Goal: Task Accomplishment & Management: Manage account settings

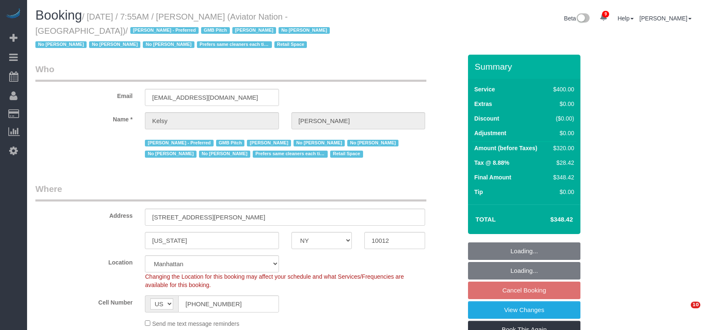
select select "NY"
select select "2"
select select "150"
select select "number:89"
select select "number:90"
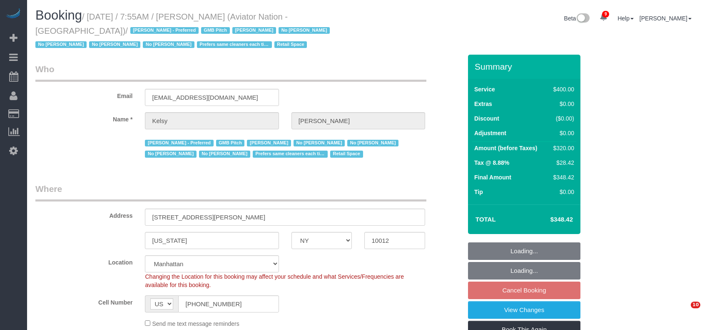
select select "number:15"
select select "number:5"
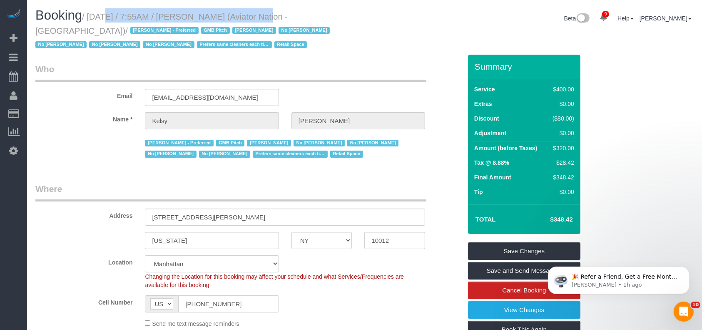
drag, startPoint x: 92, startPoint y: 12, endPoint x: 252, endPoint y: 15, distance: 160.4
click at [252, 15] on small "/ August 18, 2025 / 7:55AM / Kelsy Gonzalez (Aviator Nation - NYC) / Alketa Tom…" at bounding box center [183, 30] width 297 height 37
copy small "August 18, 2025 / 7:55AM / Kelsy Gonzalez"
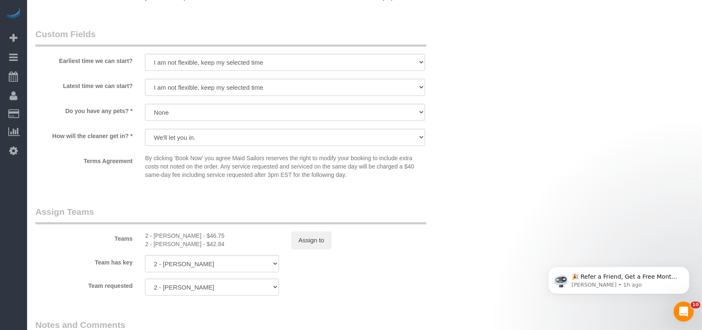
scroll to position [1000, 0]
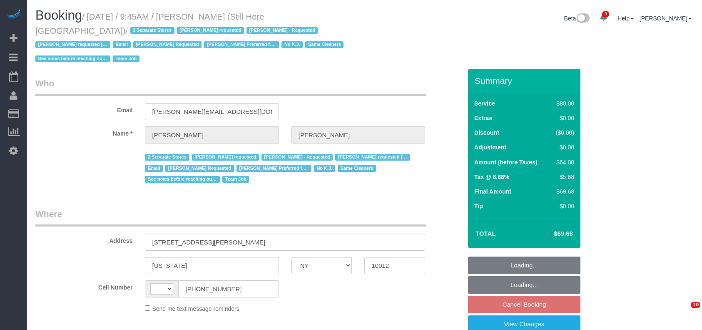
select select "NY"
select select "object:508"
select select "string:stripe-pm_1Oyz8t4VGloSiKo71skqOF54"
select select "number:89"
select select "number:90"
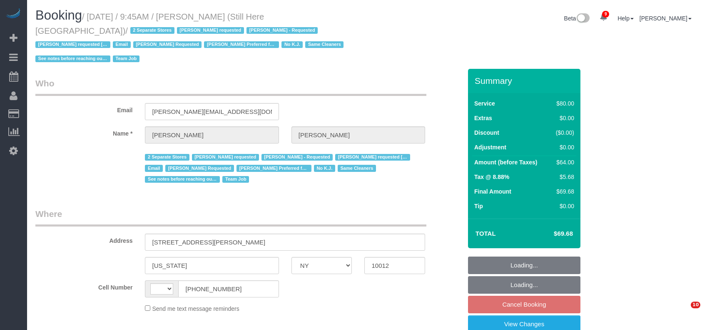
select select "number:15"
select select "number:5"
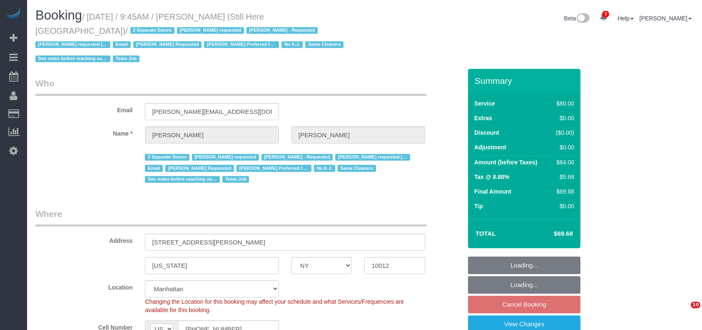
select select "string:[GEOGRAPHIC_DATA]"
select select "object:1324"
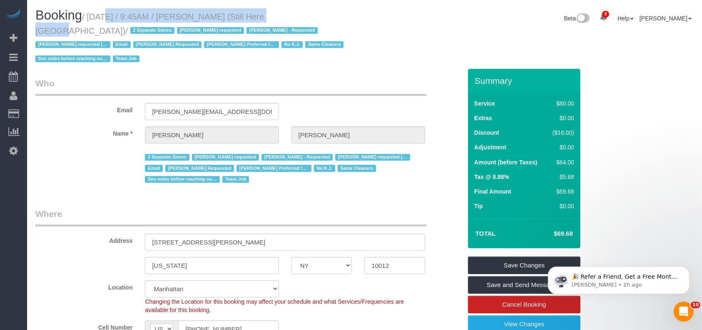
drag, startPoint x: 90, startPoint y: 18, endPoint x: 270, endPoint y: 13, distance: 180.4
click at [270, 13] on small "/ August 18, 2025 / 9:45AM / Francesca Racanelli (Still Here NYC) / 2 Separate …" at bounding box center [190, 38] width 311 height 52
copy small "August 18, 2025 / 9:45AM / Francesca Racanelli"
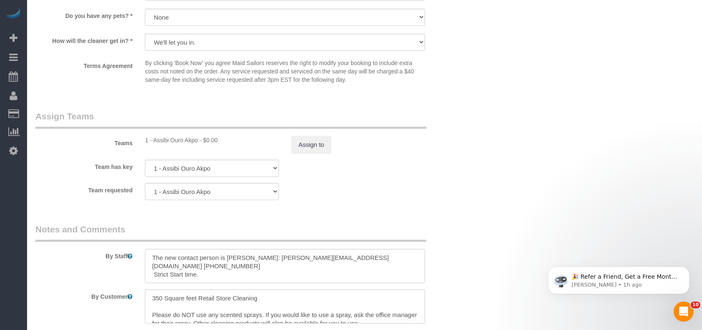
scroll to position [1000, 0]
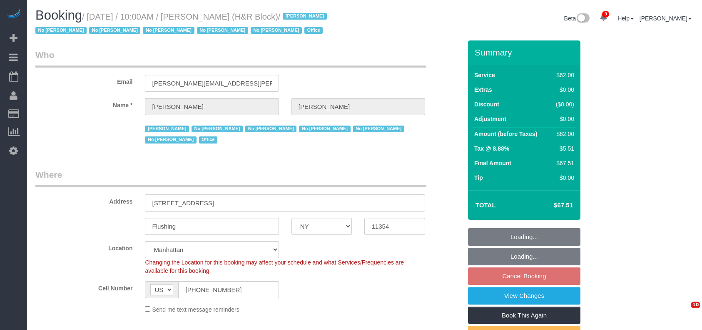
select select "NY"
select select "string:paypal"
select select "spot3"
select select "number:89"
select select "number:90"
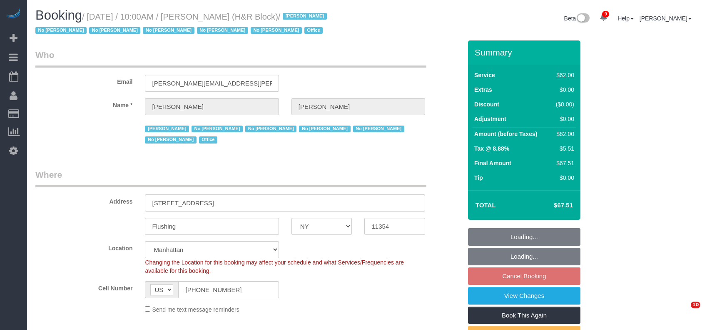
select select "number:15"
select select "number:7"
select select "object:1283"
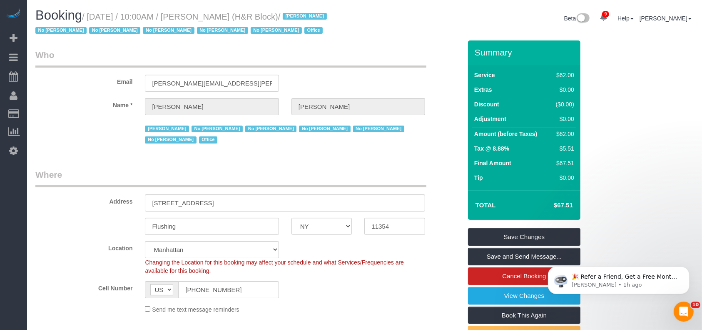
drag, startPoint x: 90, startPoint y: 16, endPoint x: 245, endPoint y: 17, distance: 155.0
click at [245, 17] on small "/ August 18, 2025 / 10:00AM / Tiffany Clark (H&R Block) / Jacky Xu No Daniela S…" at bounding box center [182, 23] width 294 height 23
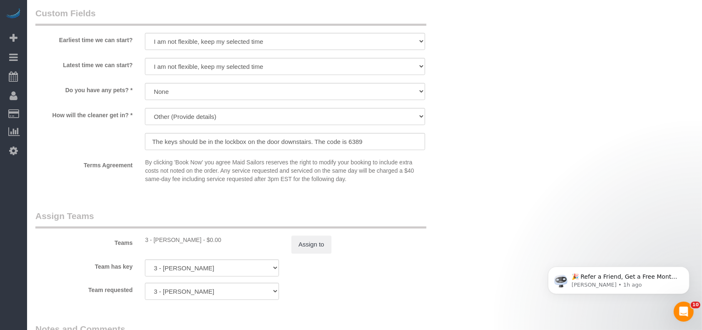
scroll to position [889, 0]
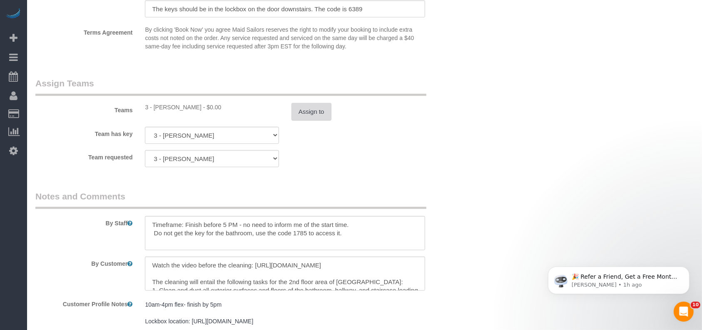
click at [303, 112] on button "Assign to" at bounding box center [312, 111] width 40 height 17
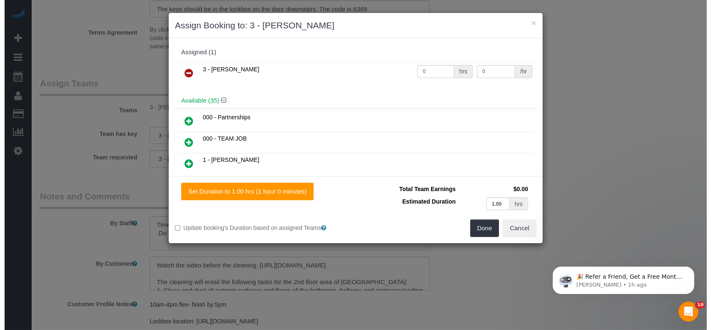
scroll to position [877, 0]
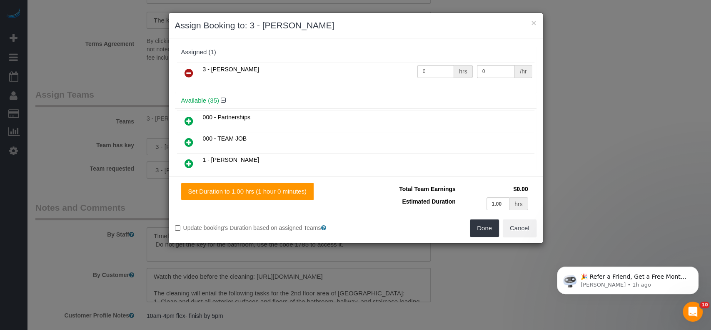
click at [187, 72] on icon at bounding box center [189, 73] width 9 height 10
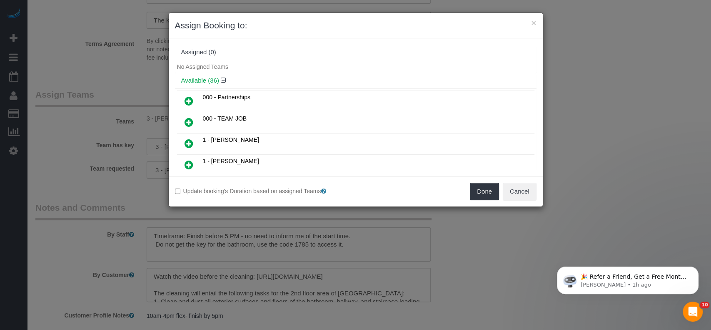
click at [501, 196] on div "Done Cancel" at bounding box center [449, 190] width 187 height 17
click at [484, 188] on button "Done" at bounding box center [484, 190] width 29 height 17
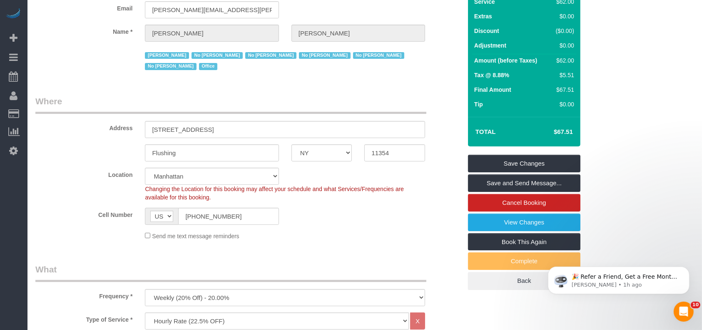
scroll to position [0, 0]
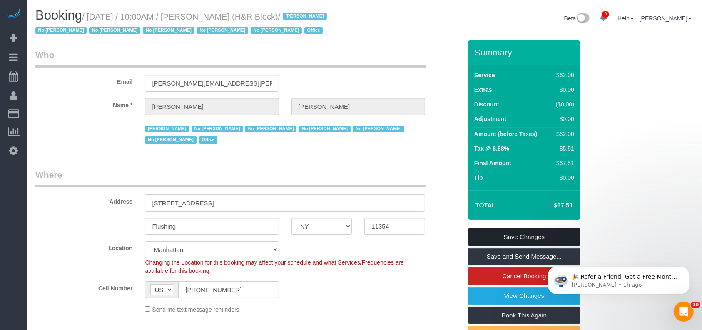
drag, startPoint x: 533, startPoint y: 229, endPoint x: 487, endPoint y: 190, distance: 60.5
click at [534, 229] on link "Save Changes" at bounding box center [524, 236] width 112 height 17
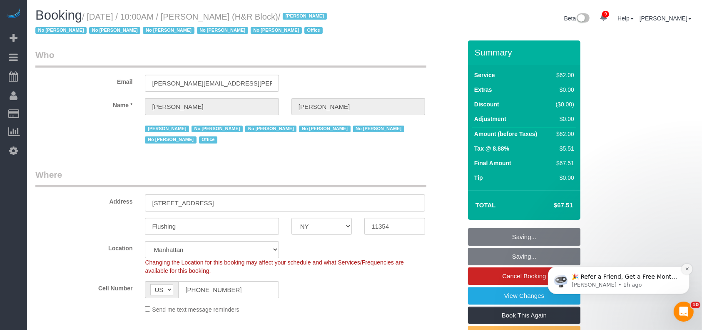
click at [688, 267] on icon "Dismiss notification" at bounding box center [687, 268] width 5 height 5
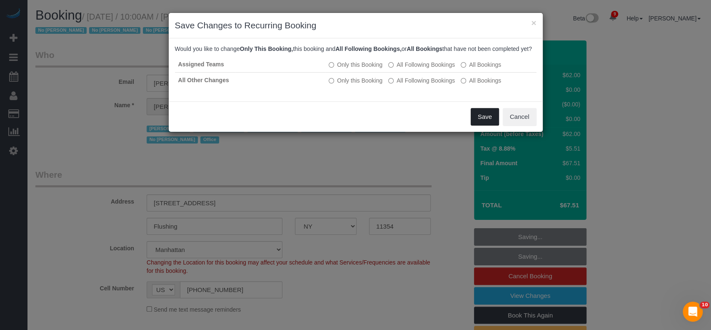
click at [480, 125] on button "Save" at bounding box center [485, 116] width 28 height 17
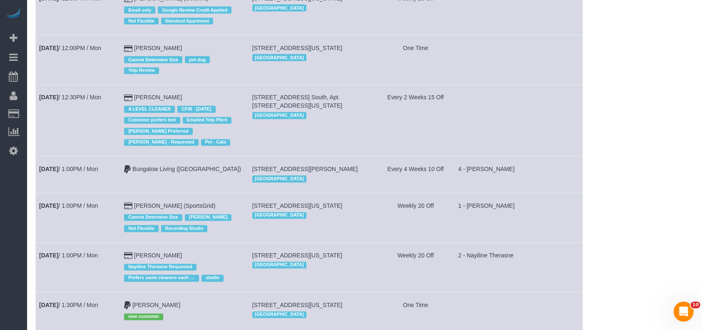
scroll to position [1500, 0]
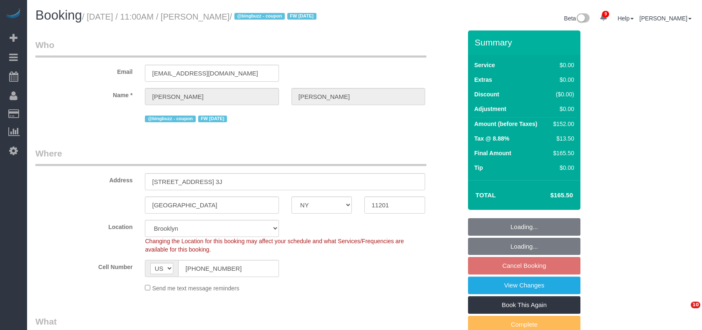
select select "NY"
select select "spot4"
select select "number:89"
select select "number:90"
select select "number:15"
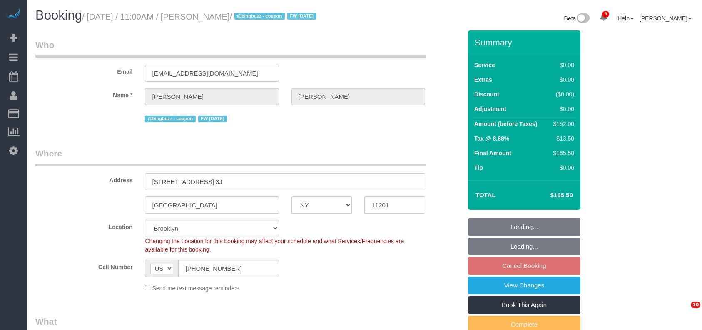
select select "number:6"
select select
select select "object:1362"
select select "2"
select select "spot64"
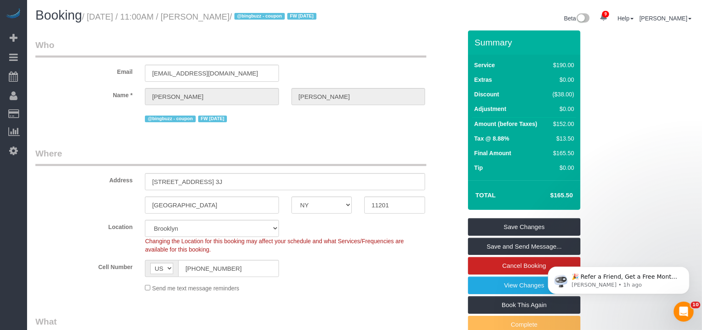
drag, startPoint x: 87, startPoint y: 16, endPoint x: 247, endPoint y: 15, distance: 160.0
click at [247, 15] on small "/ August 18, 2025 / 11:00AM / Michael Hotz / @bingbuzz - coupon FW 01/20/25" at bounding box center [200, 16] width 237 height 9
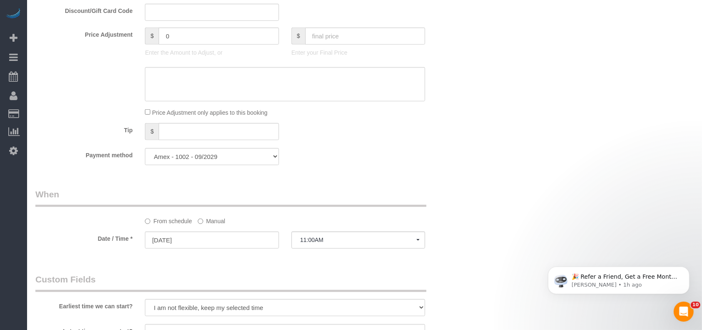
scroll to position [722, 0]
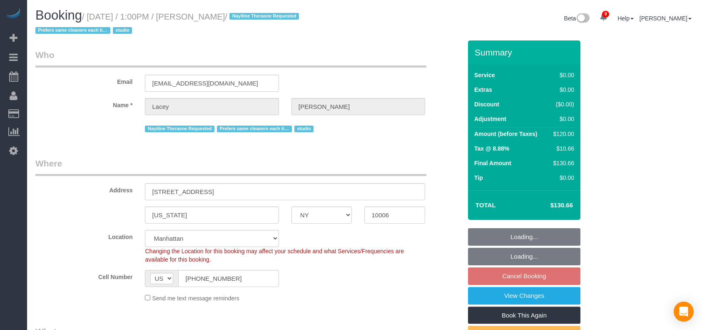
select select "NY"
select select "string:stripe-pm_1QnwjA4VGloSiKo7h3HCAQgS"
select select "spot65"
select select "number:61"
select select "number:77"
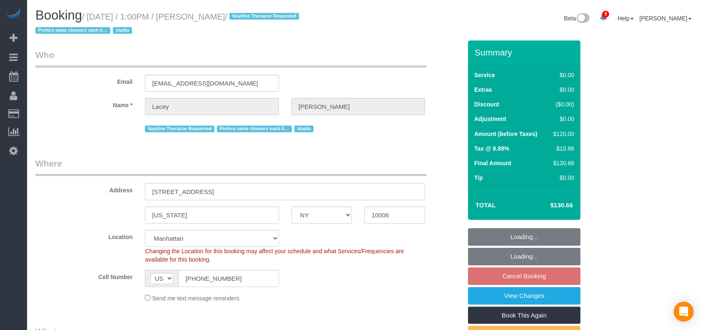
select select "number:15"
select select "number:5"
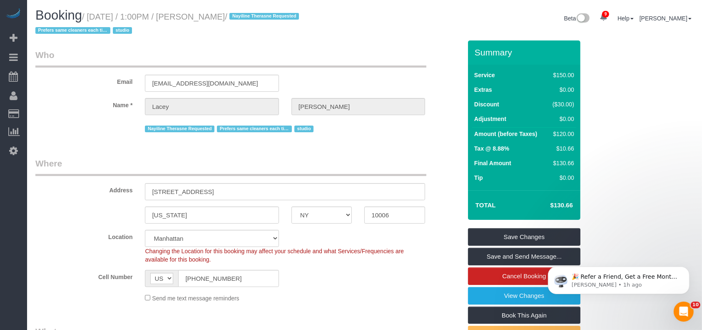
drag, startPoint x: 89, startPoint y: 15, endPoint x: 252, endPoint y: 14, distance: 163.3
click at [252, 14] on small "/ [DATE] / 1:00PM / [PERSON_NAME] / Nayiline Therasne Requested Prefers same cl…" at bounding box center [168, 23] width 266 height 23
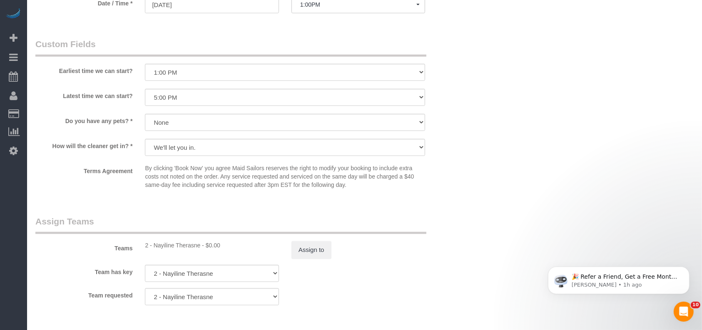
scroll to position [1000, 0]
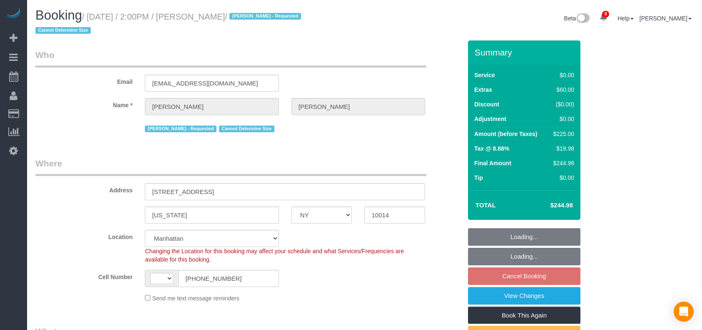
select select "NY"
select select "number:58"
select select "number:72"
select select "number:15"
select select "number:6"
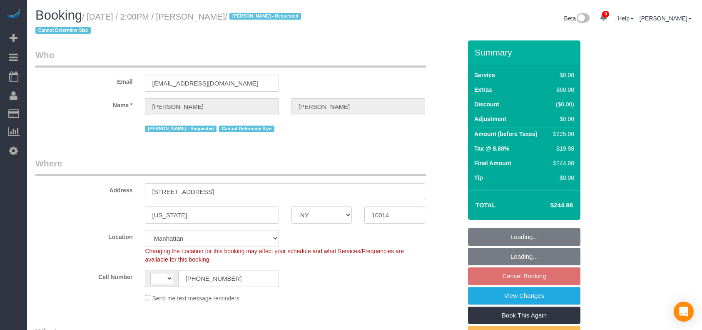
select select "object:1032"
select select "spot66"
select select "string:[GEOGRAPHIC_DATA]"
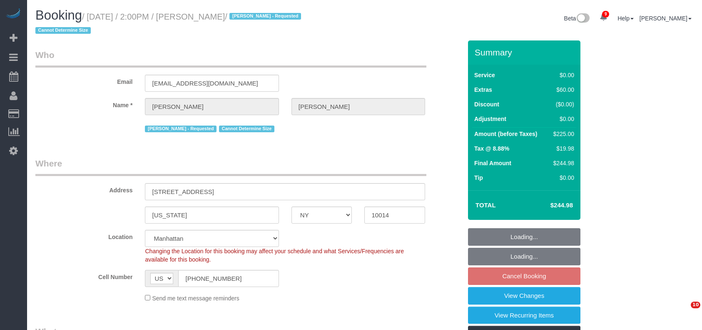
select select "2"
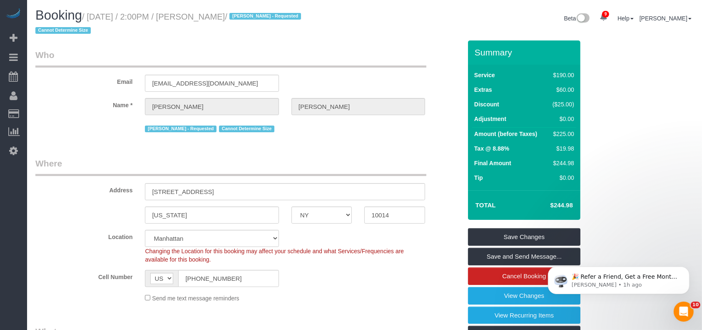
drag, startPoint x: 91, startPoint y: 15, endPoint x: 239, endPoint y: 18, distance: 147.5
click at [239, 18] on small "/ [DATE] / 2:00PM / [PERSON_NAME] / [PERSON_NAME] - Requested Cannot Determine …" at bounding box center [169, 23] width 268 height 23
copy small "[DATE] / 2:00PM / [PERSON_NAME]"
drag, startPoint x: 91, startPoint y: 16, endPoint x: 239, endPoint y: 14, distance: 147.9
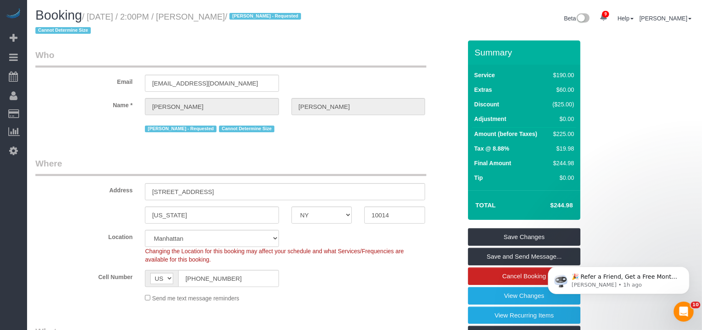
click at [239, 14] on small "/ [DATE] / 2:00PM / [PERSON_NAME] / [PERSON_NAME] - Requested Cannot Determine …" at bounding box center [169, 23] width 268 height 23
copy small "[DATE] / 2:00PM / [PERSON_NAME]"
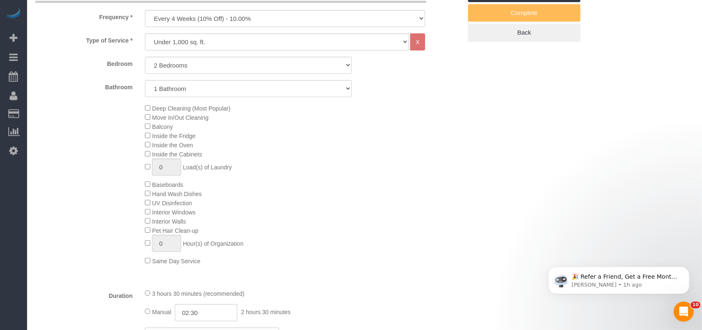
scroll to position [444, 0]
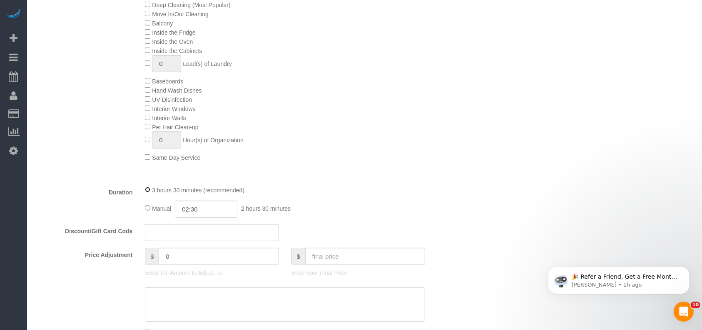
click at [150, 192] on div "3 hours 30 minutes (recommended)" at bounding box center [285, 189] width 280 height 9
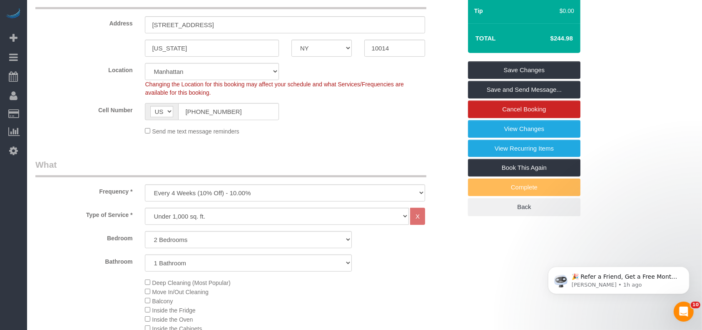
scroll to position [108, 0]
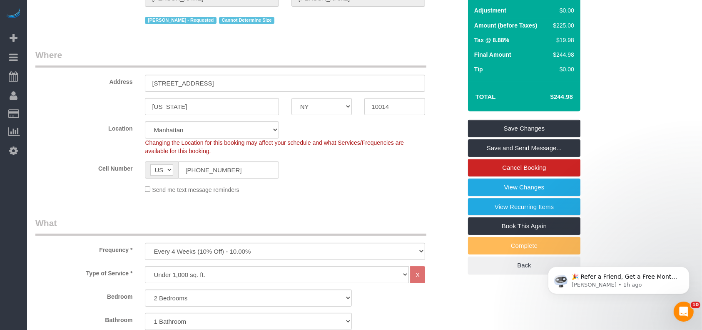
select select "spot125"
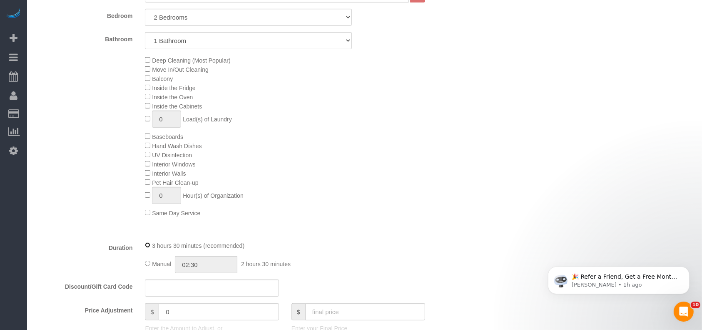
scroll to position [111, 0]
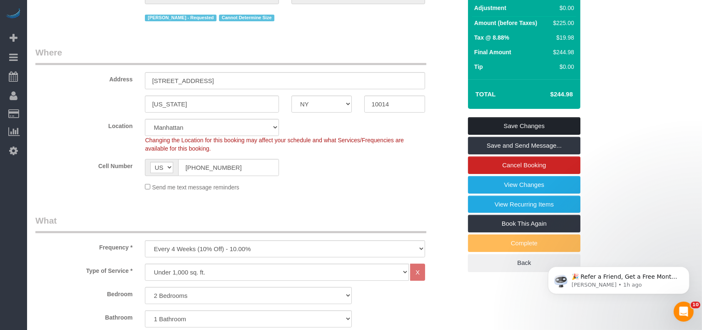
drag, startPoint x: 537, startPoint y: 122, endPoint x: 517, endPoint y: 118, distance: 20.3
click at [537, 122] on link "Save Changes" at bounding box center [524, 125] width 112 height 17
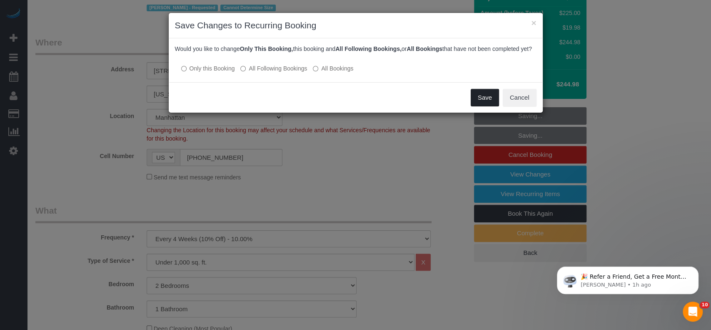
drag, startPoint x: 480, startPoint y: 102, endPoint x: 471, endPoint y: 93, distance: 13.0
click at [479, 101] on button "Save" at bounding box center [485, 97] width 28 height 17
